Goal: Task Accomplishment & Management: Manage account settings

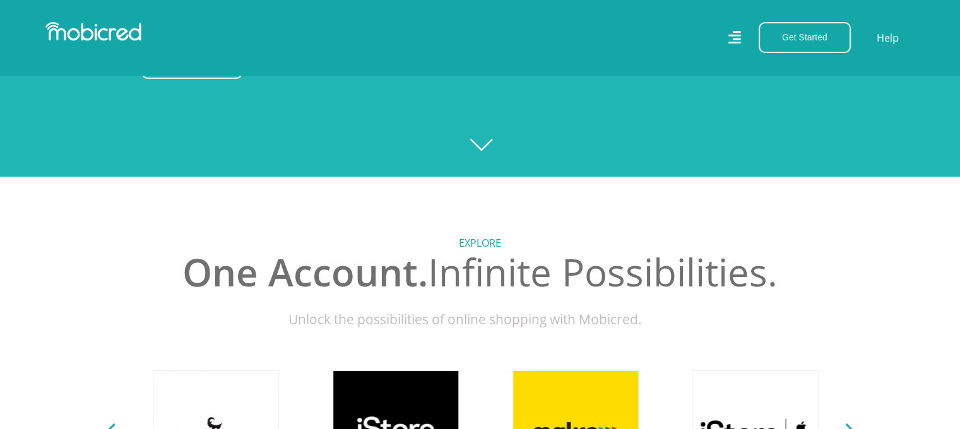
scroll to position [0, 899]
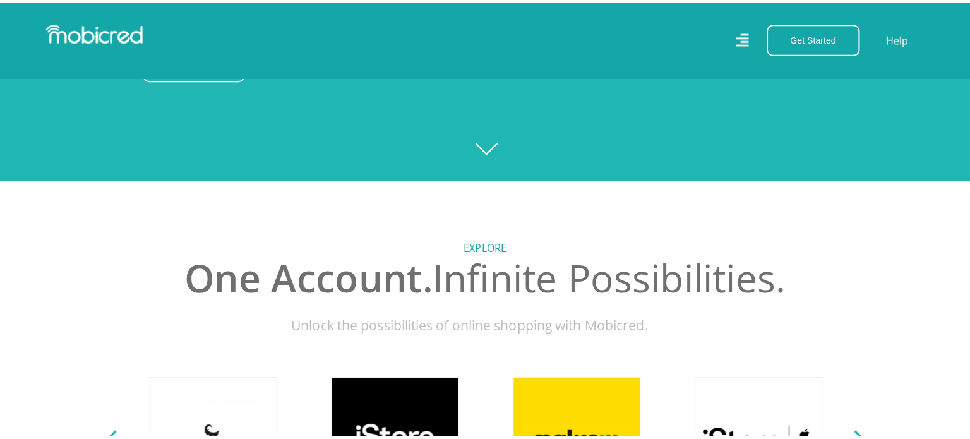
scroll to position [0, 0]
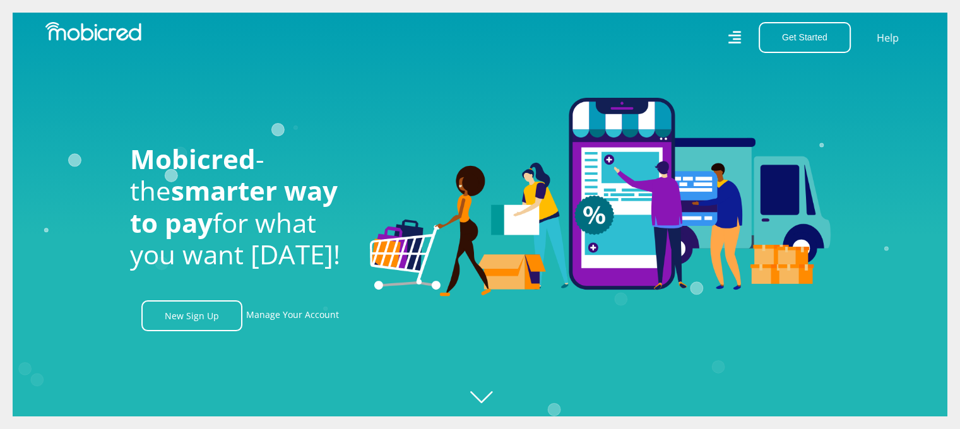
click at [736, 41] on icon at bounding box center [734, 37] width 13 height 18
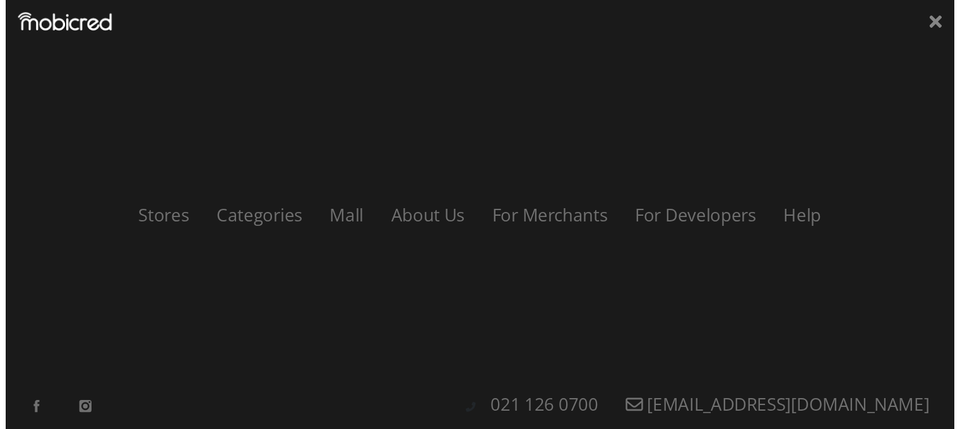
scroll to position [0, 1619]
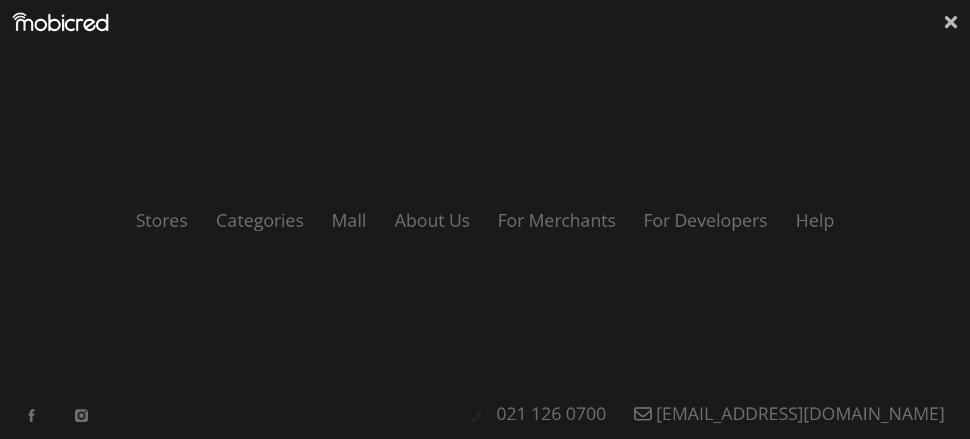
click at [948, 16] on icon at bounding box center [950, 22] width 13 height 19
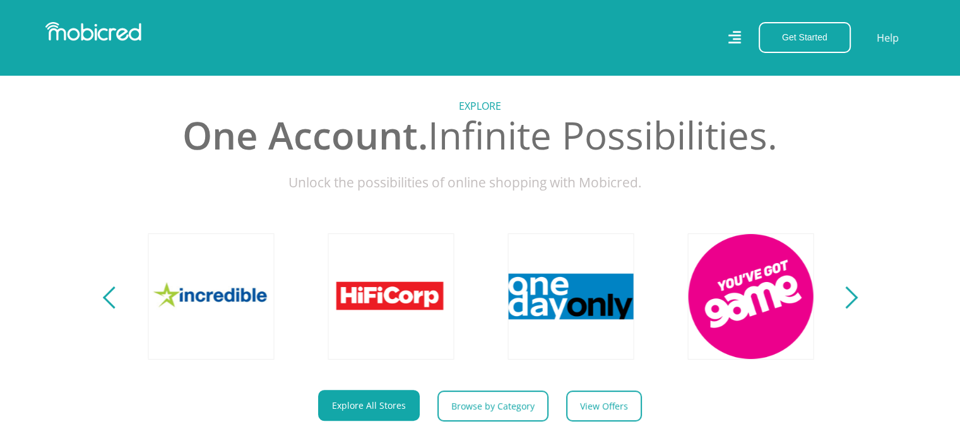
scroll to position [631, 0]
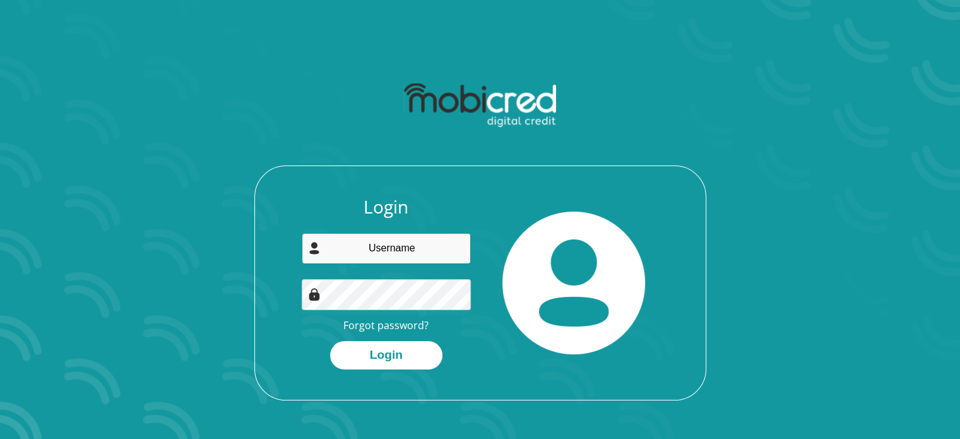
drag, startPoint x: 0, startPoint y: 0, endPoint x: 384, endPoint y: 250, distance: 458.6
click at [384, 250] on input "email" at bounding box center [386, 248] width 169 height 31
type input "abbot260@gmail.com"
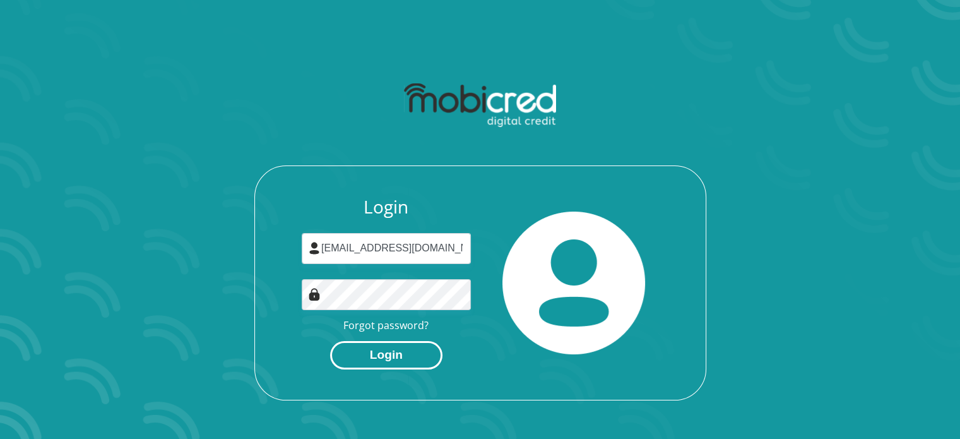
click at [385, 352] on button "Login" at bounding box center [386, 355] width 112 height 28
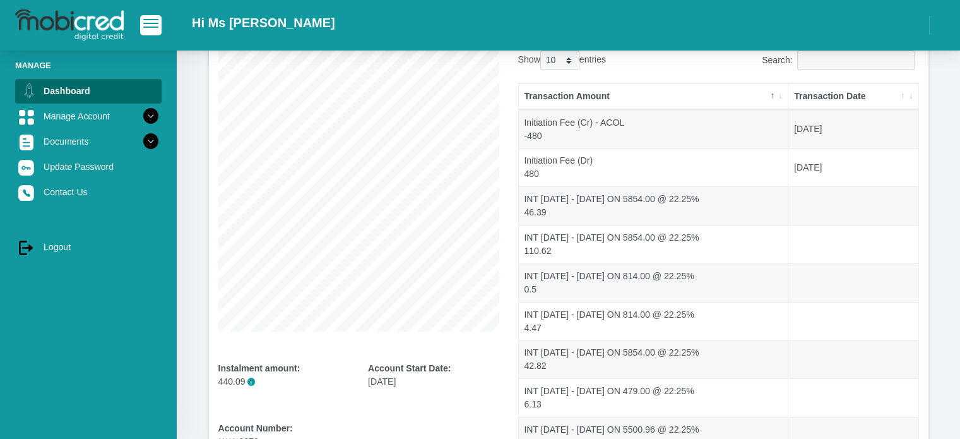
scroll to position [81, 0]
